Goal: Navigation & Orientation: Find specific page/section

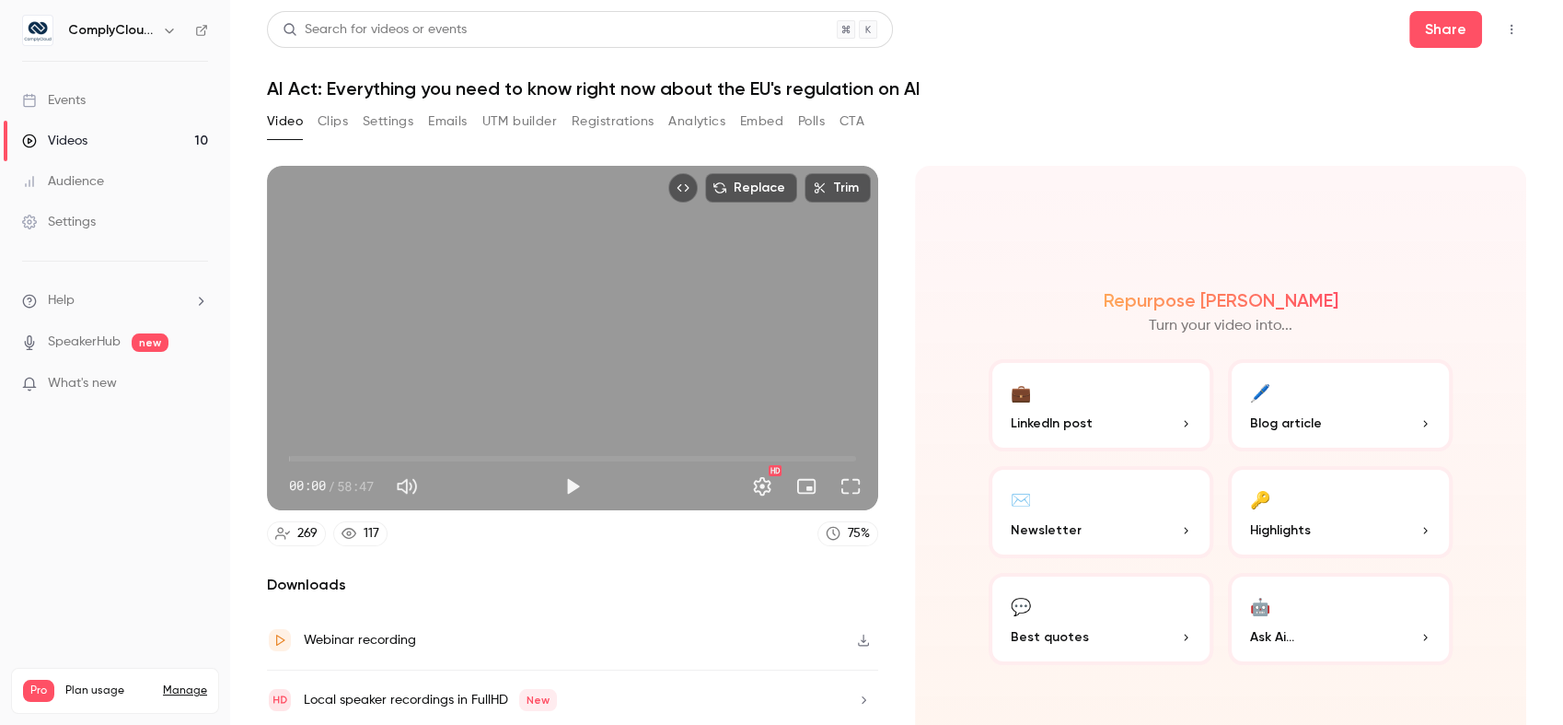
click at [133, 40] on div "ComplyCloud ENG" at bounding box center [124, 30] width 112 height 22
click at [118, 33] on h6 "ComplyCloud ENG" at bounding box center [111, 30] width 87 height 18
click at [165, 21] on button "button" at bounding box center [169, 30] width 22 height 22
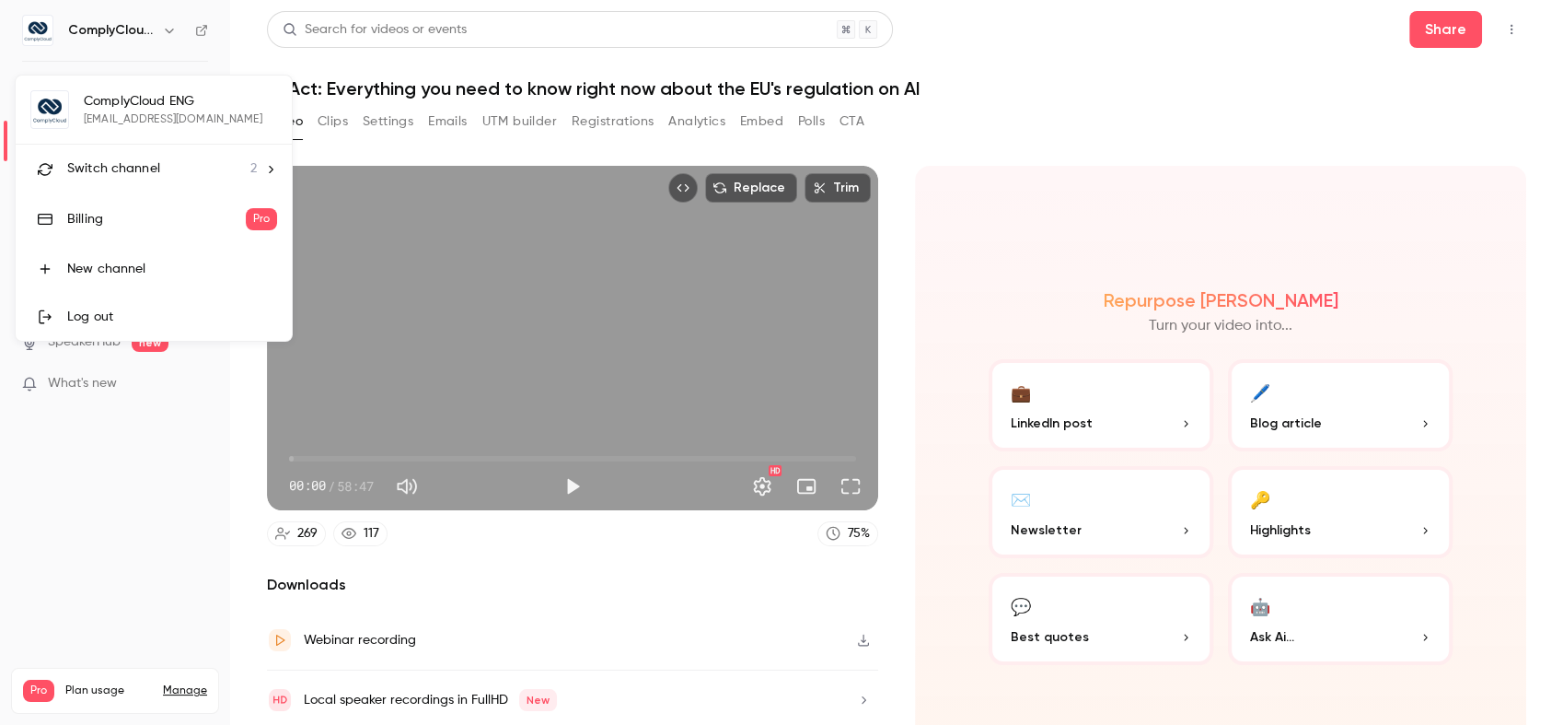
click at [141, 165] on span "Switch channel" at bounding box center [113, 168] width 93 height 19
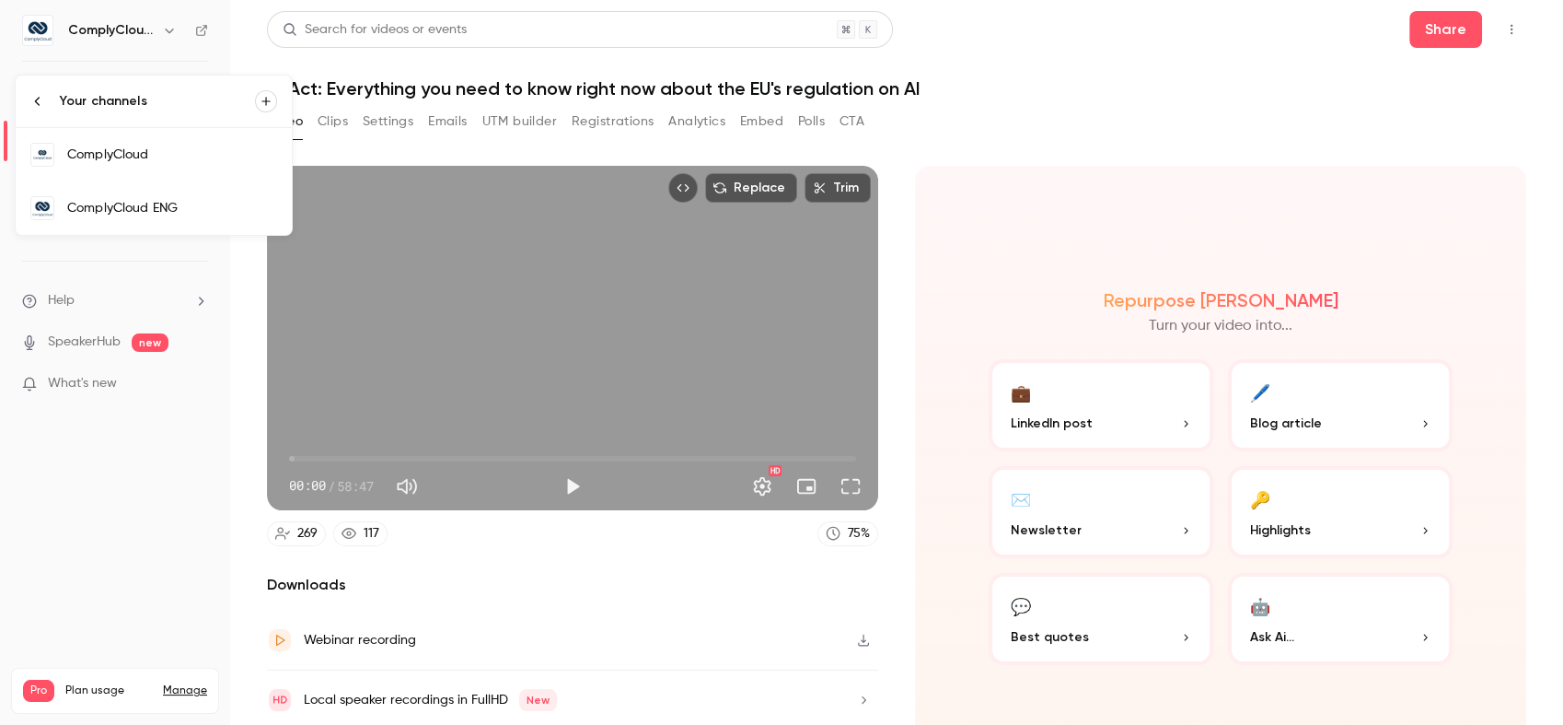
click at [141, 165] on link "ComplyCloud" at bounding box center [154, 154] width 276 height 53
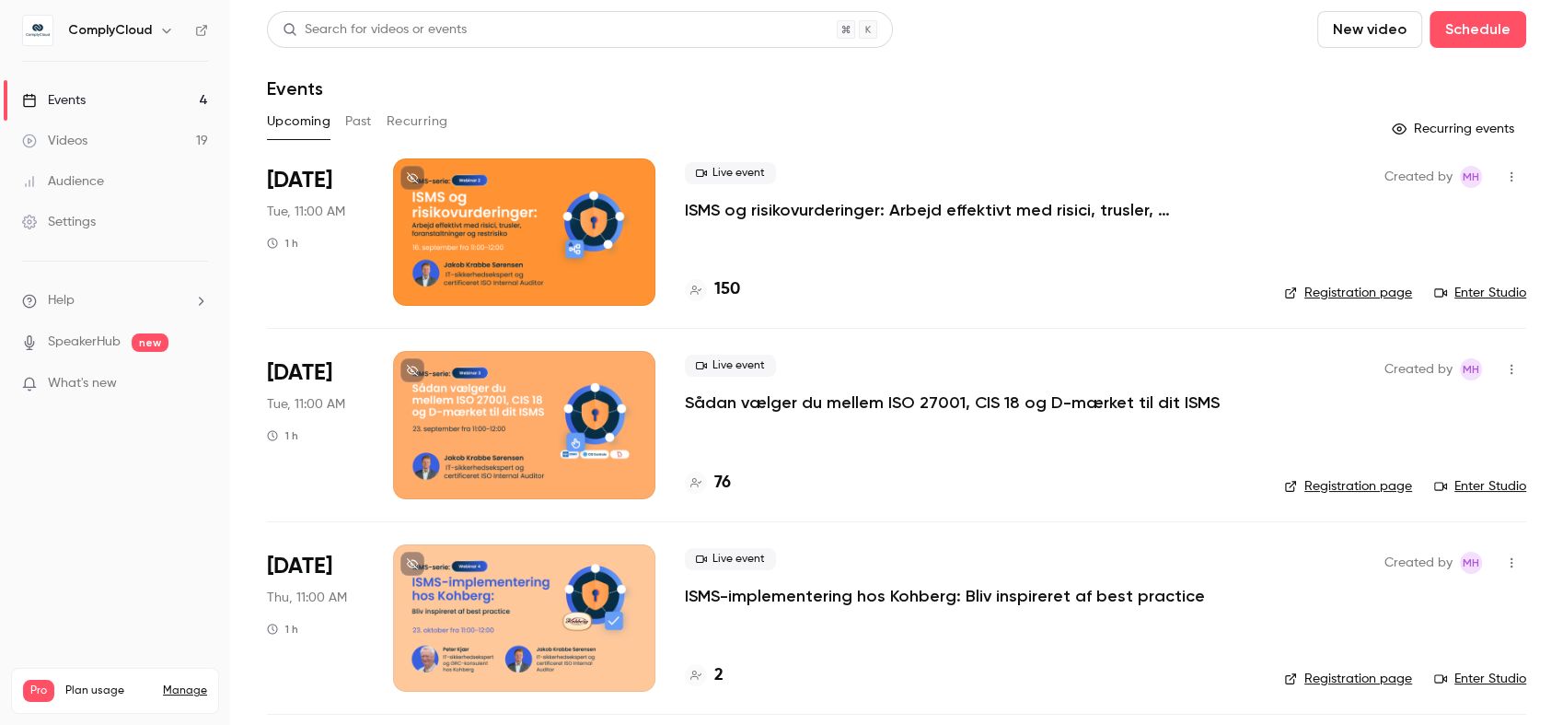
click at [167, 27] on icon "button" at bounding box center [166, 30] width 15 height 15
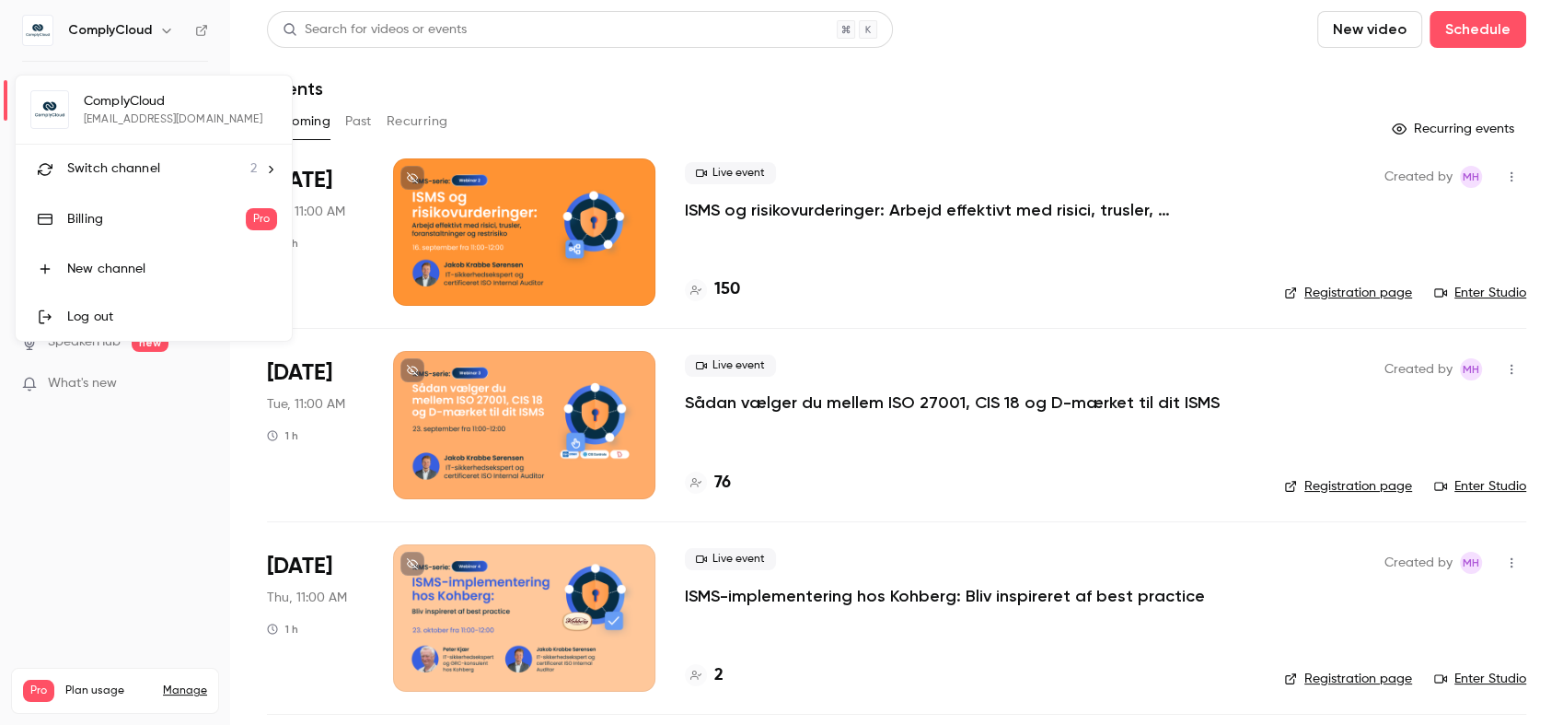
click at [116, 329] on link "Log out" at bounding box center [154, 317] width 276 height 48
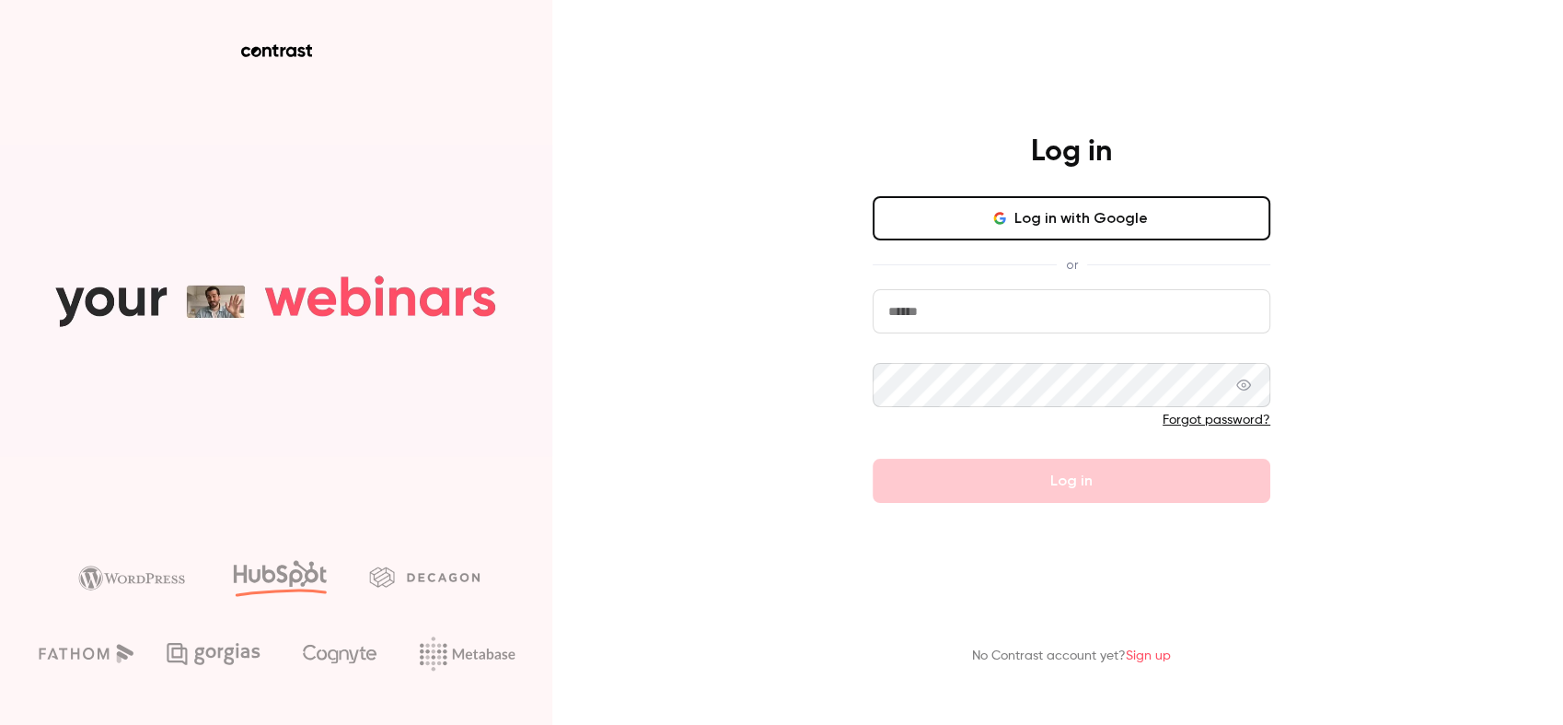
click at [998, 228] on button "Log in with Google" at bounding box center [1072, 218] width 398 height 44
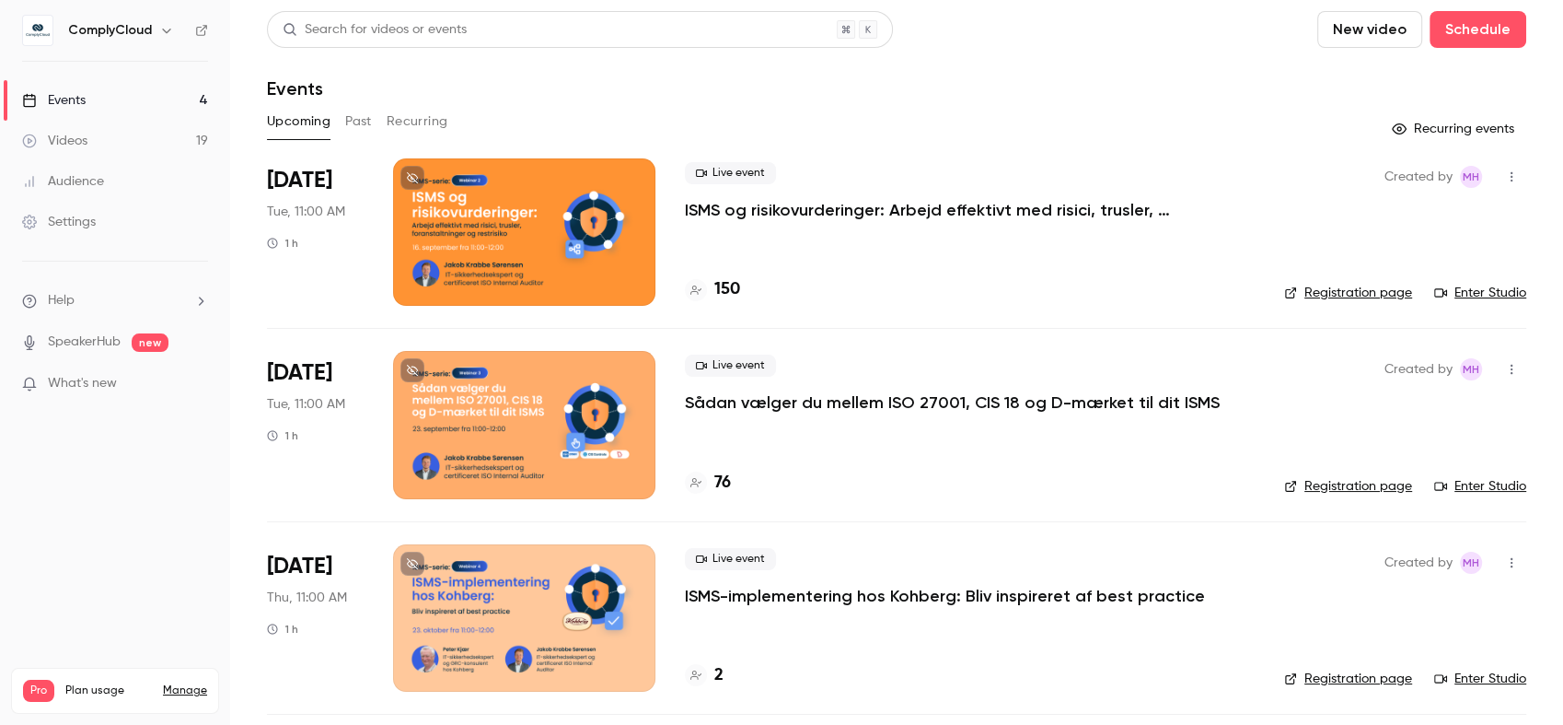
click at [915, 559] on div "Live event ISMS-implementering hos Kohberg: Bliv inspireret af best practice" at bounding box center [970, 577] width 570 height 59
click at [166, 34] on icon "button" at bounding box center [166, 30] width 15 height 15
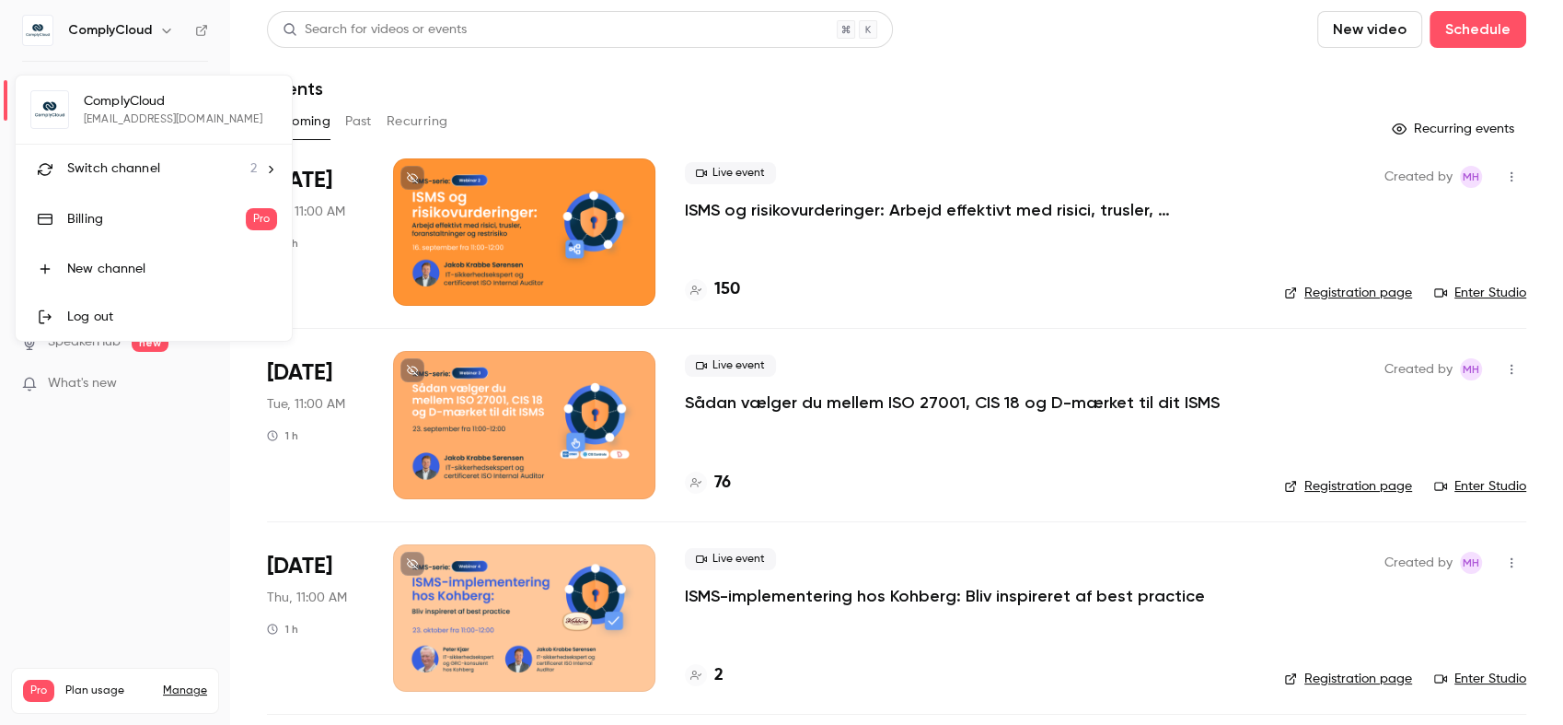
click at [169, 156] on li "Switch channel 2" at bounding box center [154, 169] width 276 height 49
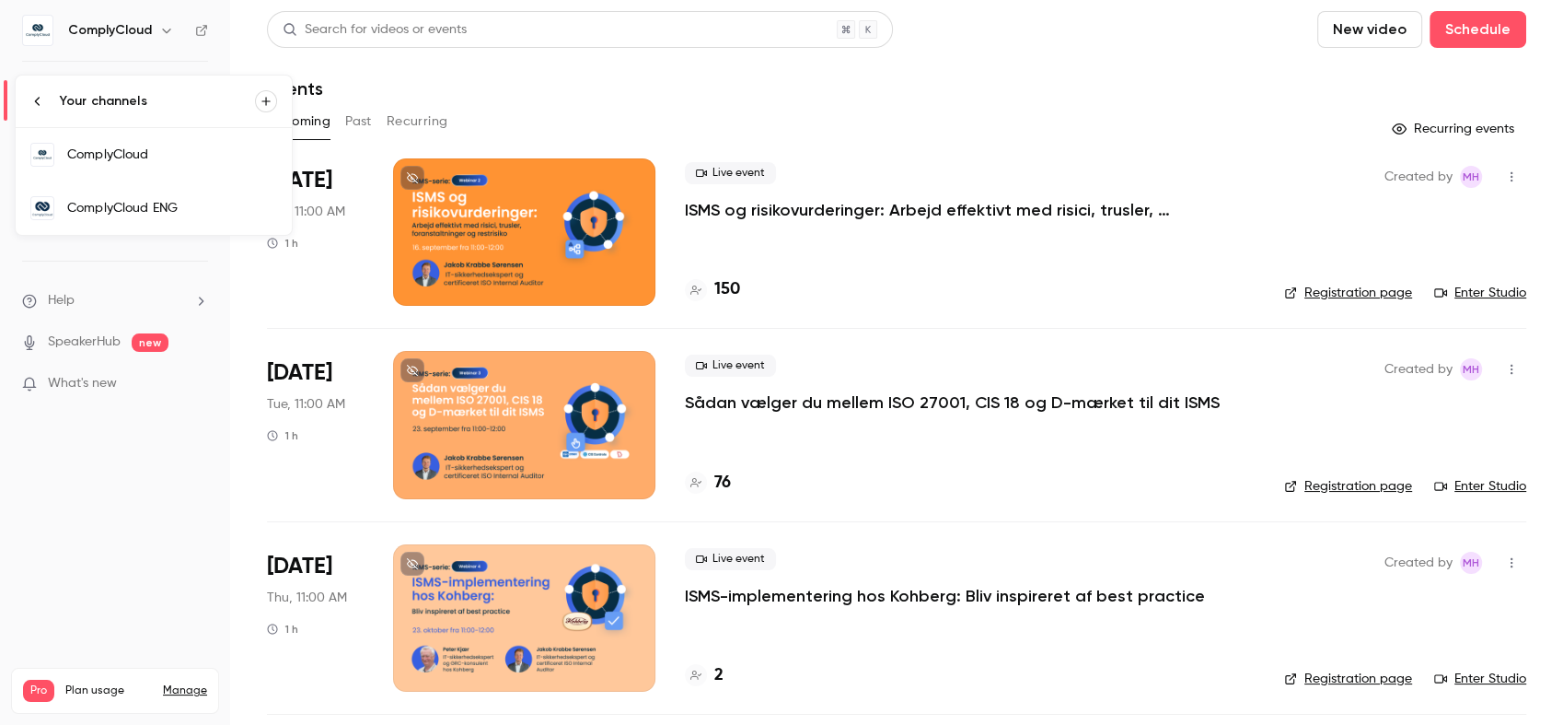
click at [191, 151] on div "ComplyCloud" at bounding box center [172, 154] width 210 height 18
click at [1461, 289] on link "Enter Studio" at bounding box center [1480, 293] width 92 height 18
